Goal: Information Seeking & Learning: Learn about a topic

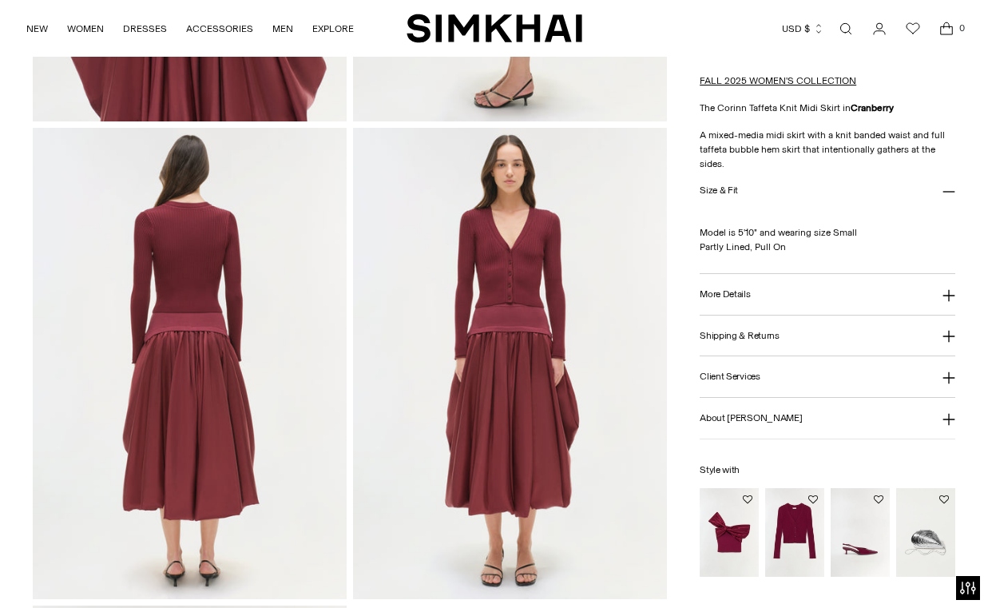
scroll to position [1639, 0]
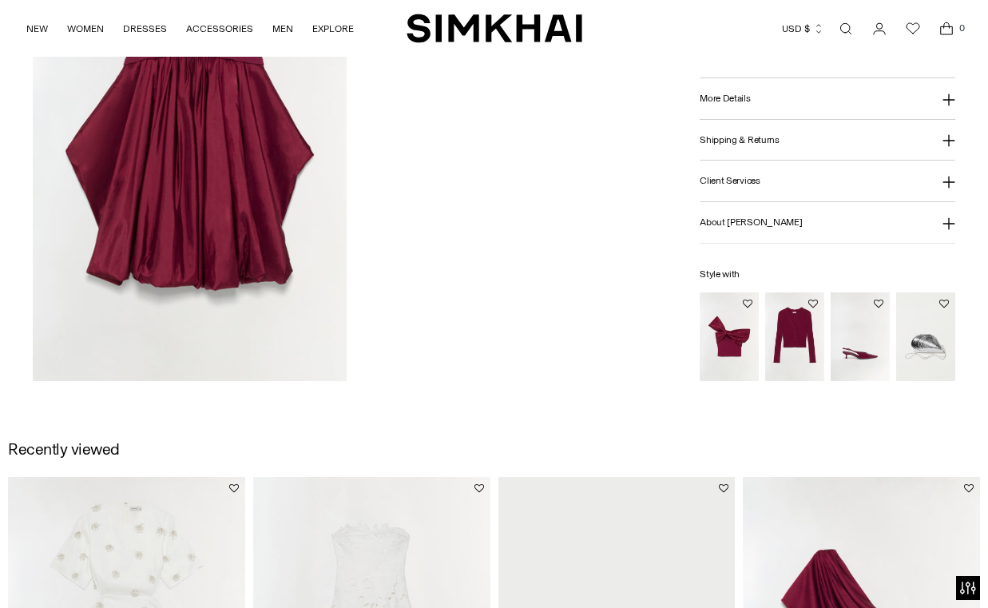
click at [263, 257] on img at bounding box center [190, 145] width 314 height 471
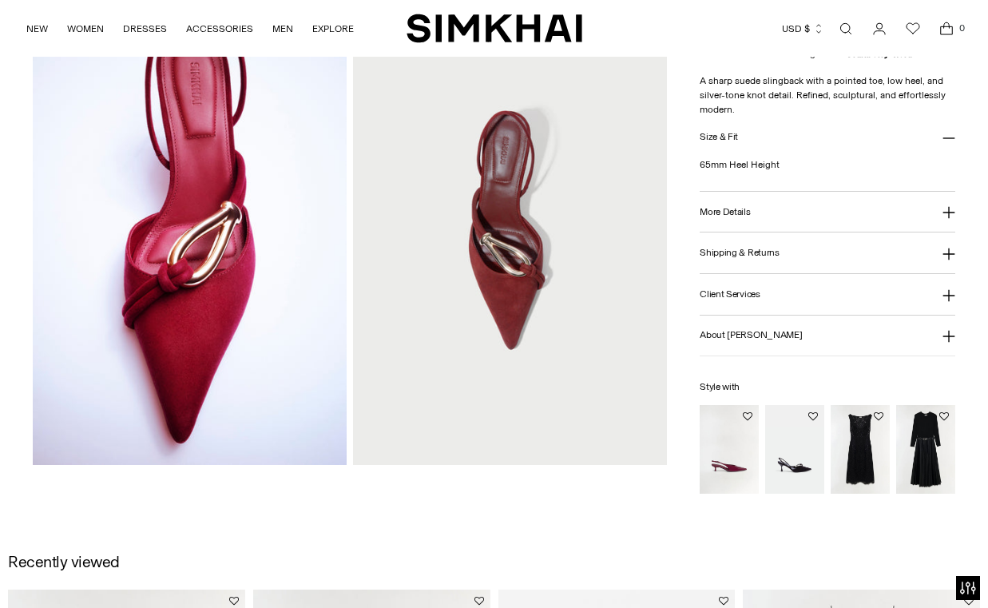
scroll to position [367, 0]
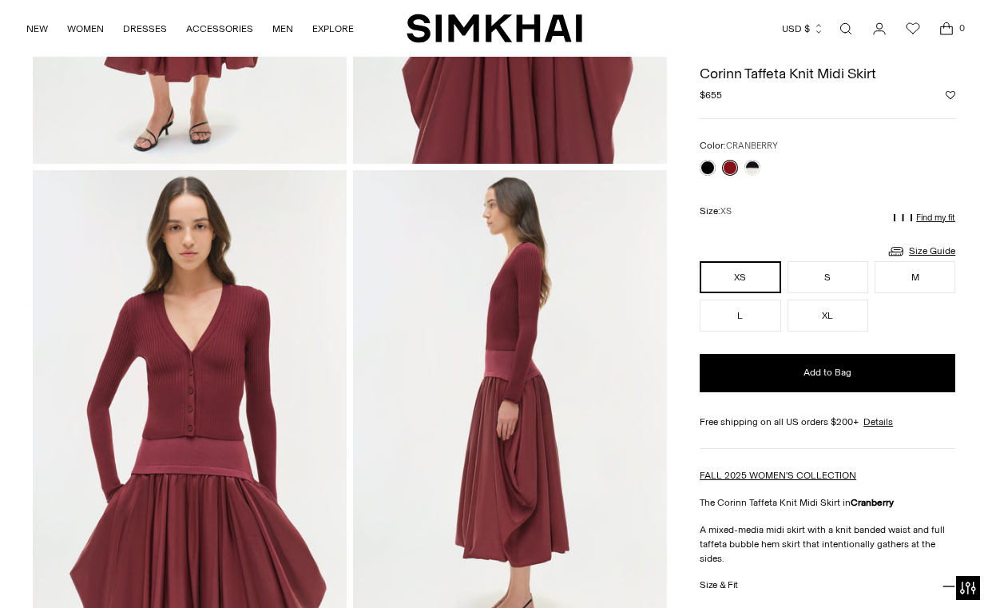
scroll to position [525, 0]
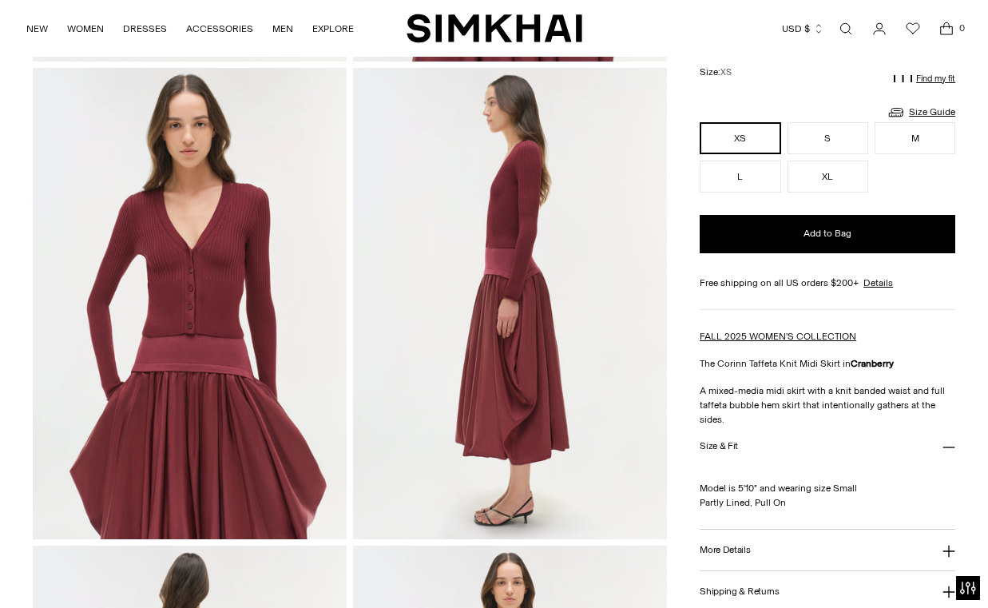
click at [191, 386] on img at bounding box center [190, 303] width 314 height 471
